Goal: Information Seeking & Learning: Find specific fact

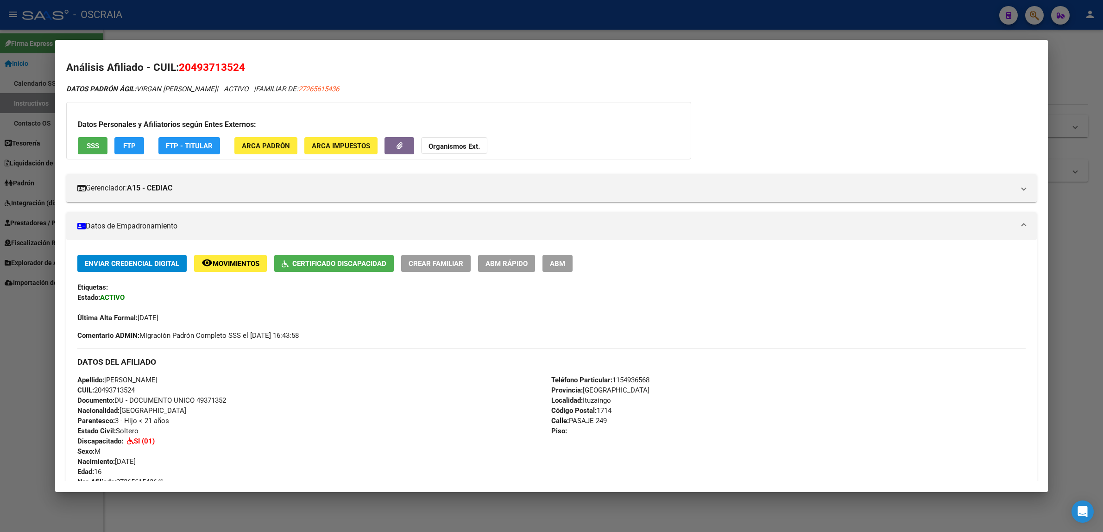
click at [739, 26] on div at bounding box center [551, 266] width 1103 height 532
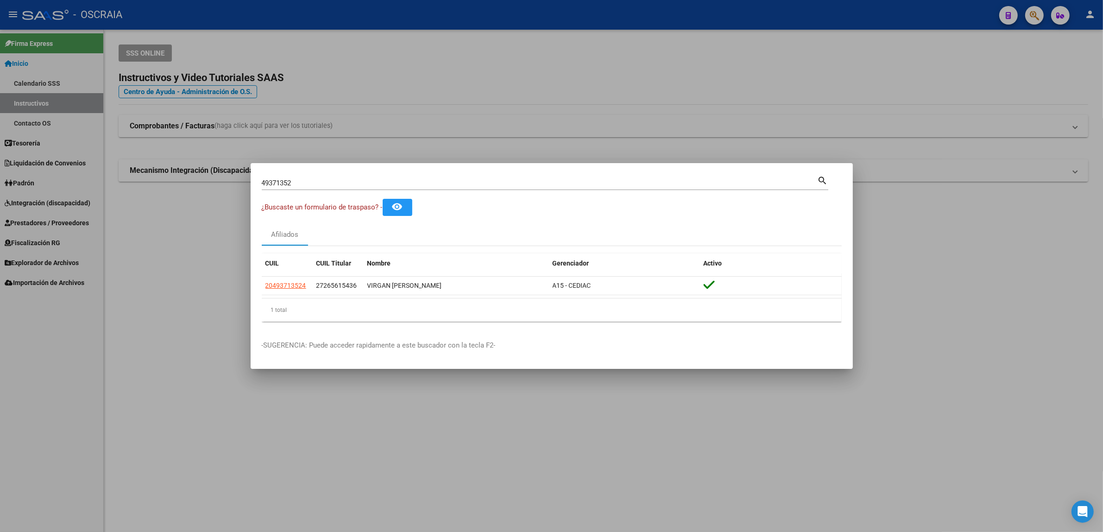
click at [571, 128] on div at bounding box center [551, 266] width 1103 height 532
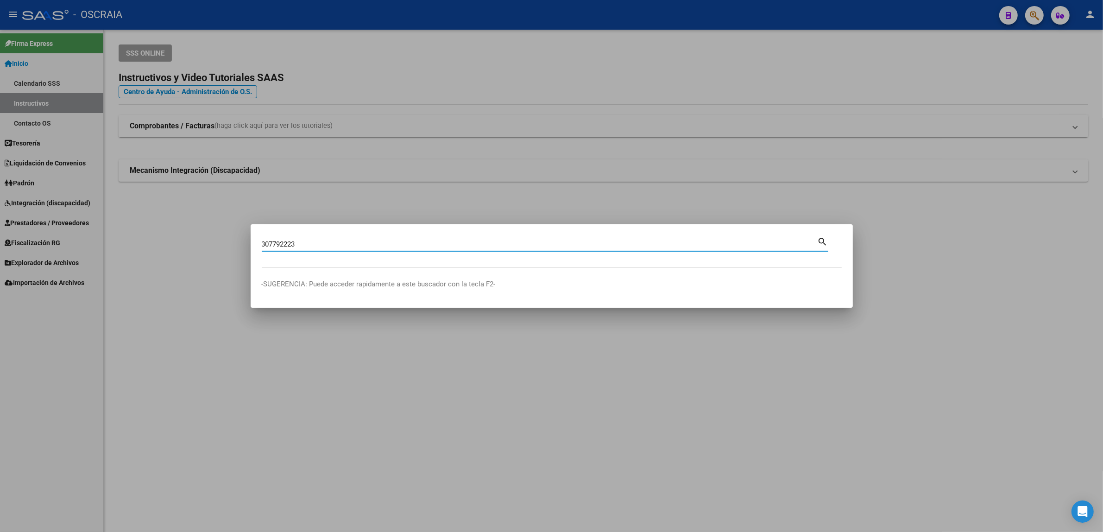
type input "307792223"
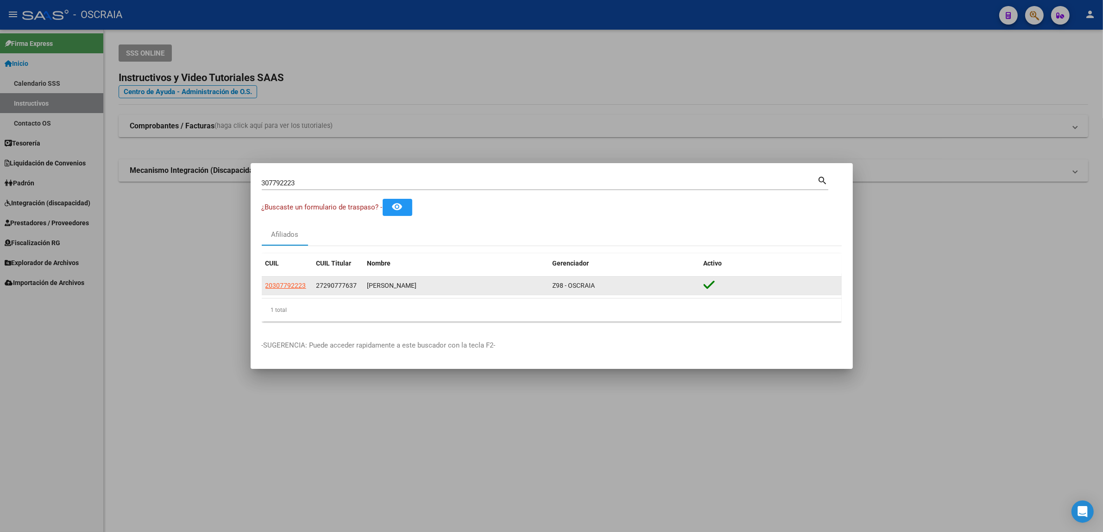
click at [273, 280] on app-link-go-to "20307792223" at bounding box center [285, 285] width 41 height 11
click at [273, 284] on span "20307792223" at bounding box center [285, 285] width 41 height 7
type textarea "20307792223"
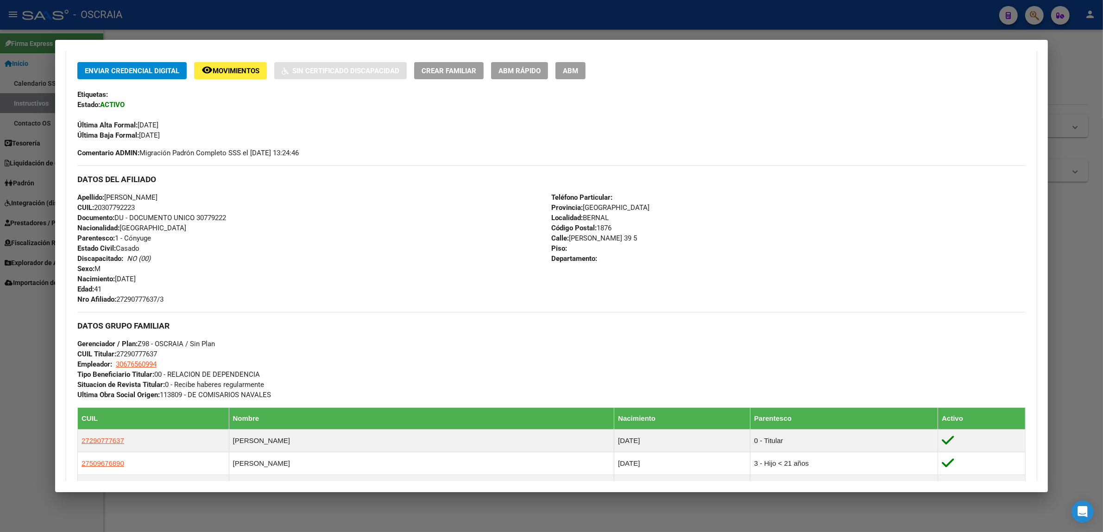
scroll to position [378, 0]
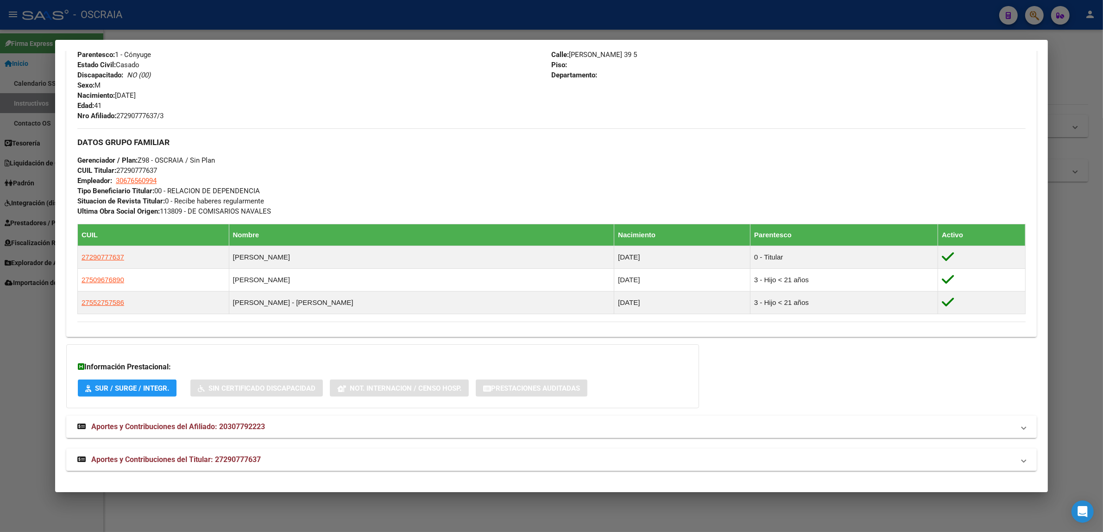
click at [167, 441] on div "DATOS PADRÓN ÁGIL: [PERSON_NAME] | ACTIVO | FAMILIAR DE: 27290777637 Datos Pers…" at bounding box center [551, 89] width 970 height 763
click at [168, 438] on div "DATOS PADRÓN ÁGIL: [PERSON_NAME] | ACTIVO | FAMILIAR DE: 27290777637 Datos Pers…" at bounding box center [551, 89] width 970 height 763
click at [170, 436] on mat-expansion-panel-header "Aportes y Contribuciones del Afiliado: 20307792223" at bounding box center [551, 426] width 970 height 22
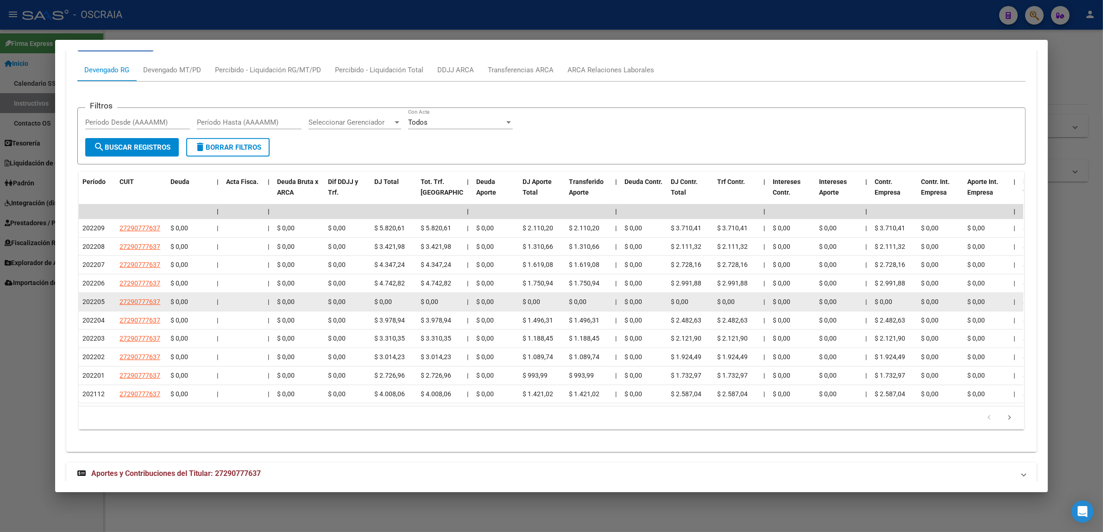
scroll to position [832, 0]
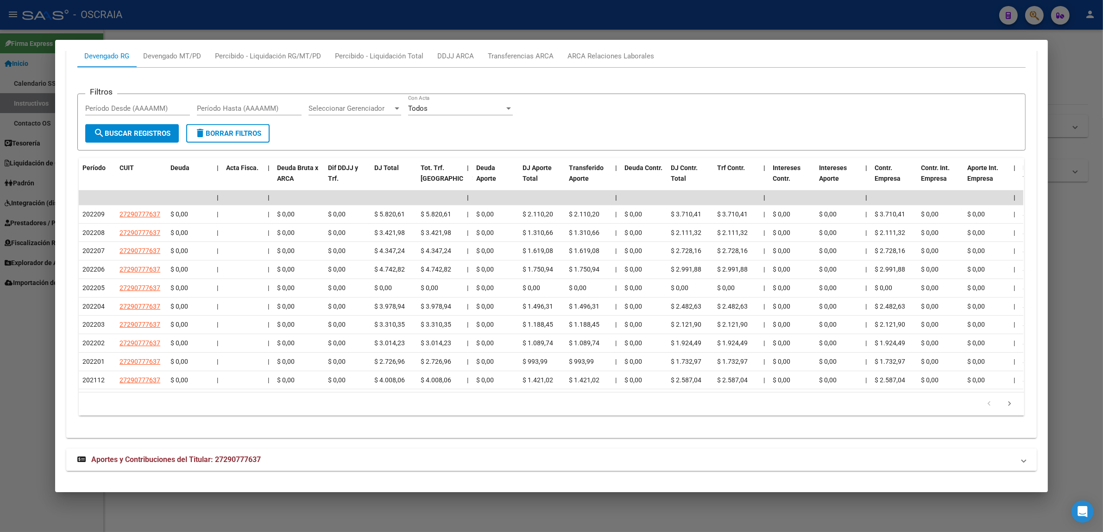
click at [175, 460] on span "Aportes y Contribuciones del Titular: 27290777637" at bounding box center [176, 459] width 170 height 9
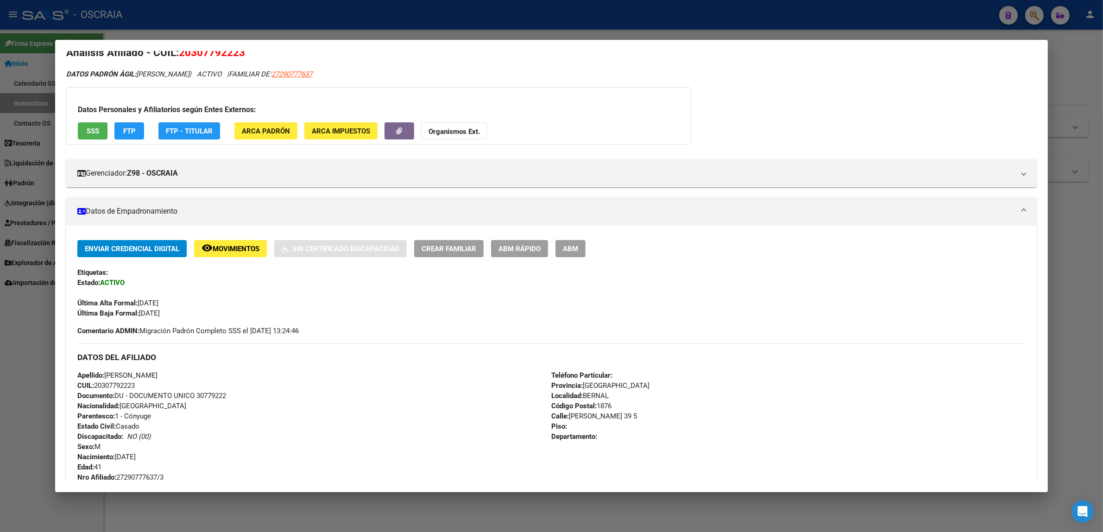
scroll to position [0, 0]
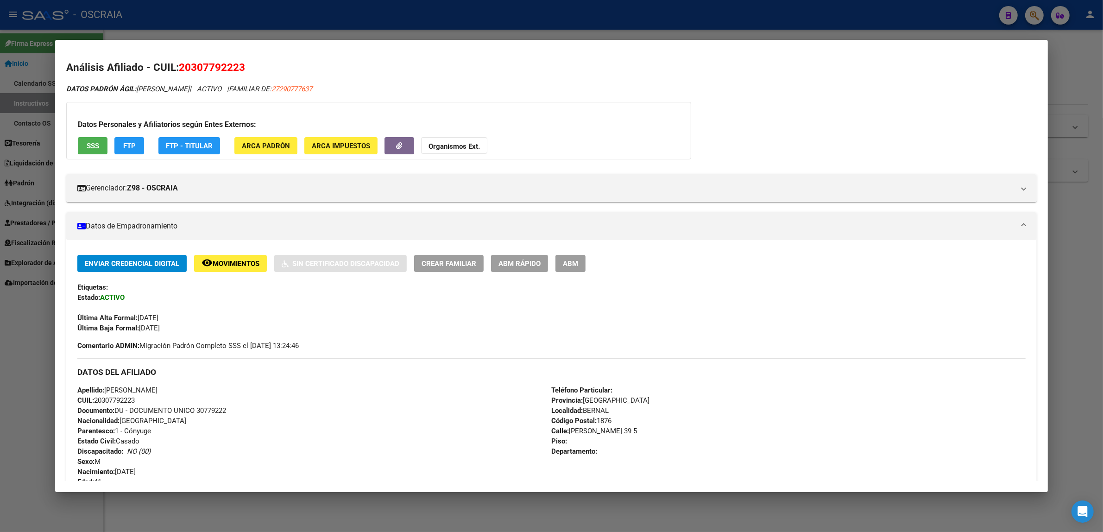
click at [189, 68] on span "20307792223" at bounding box center [212, 67] width 66 height 12
drag, startPoint x: 189, startPoint y: 68, endPoint x: 181, endPoint y: 66, distance: 8.0
click at [181, 66] on span "20307792223" at bounding box center [212, 67] width 66 height 12
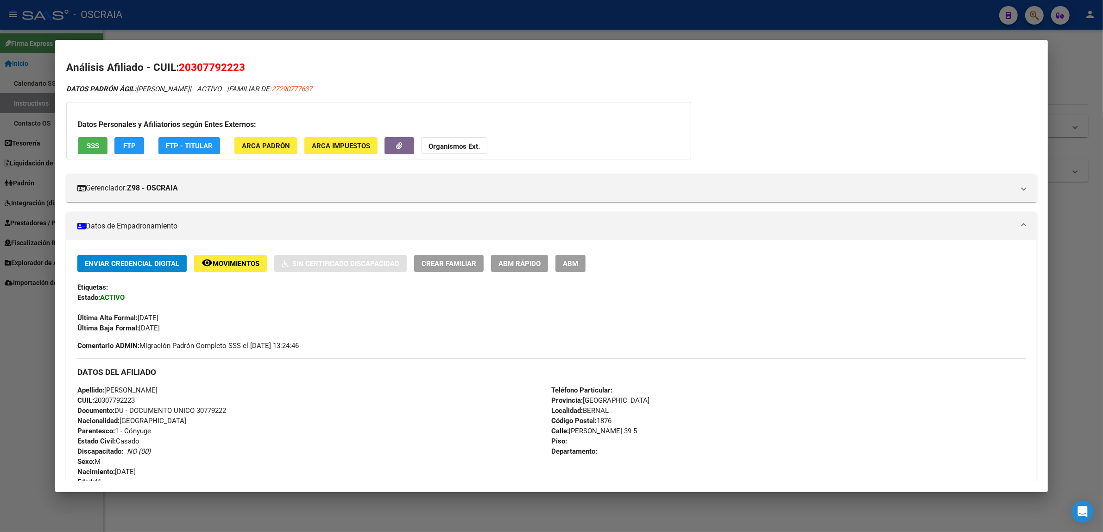
copy span "20307792223"
